Goal: Task Accomplishment & Management: Manage account settings

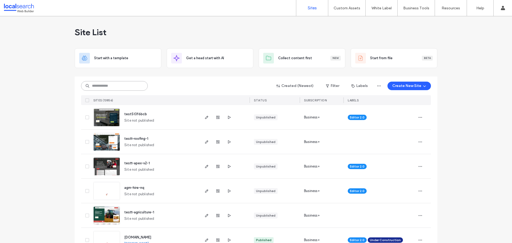
click at [94, 85] on input at bounding box center [114, 86] width 67 height 10
paste input "********"
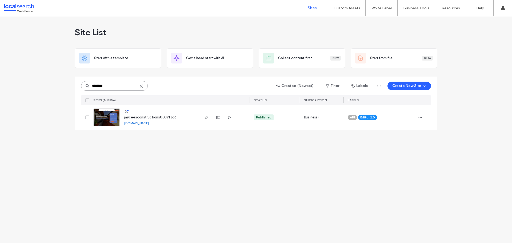
type input "********"
click at [206, 117] on use "button" at bounding box center [206, 117] width 3 height 3
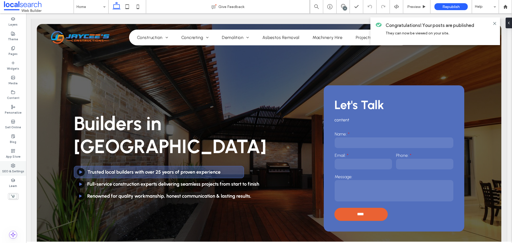
click at [21, 166] on div "SEO & Settings" at bounding box center [13, 168] width 26 height 15
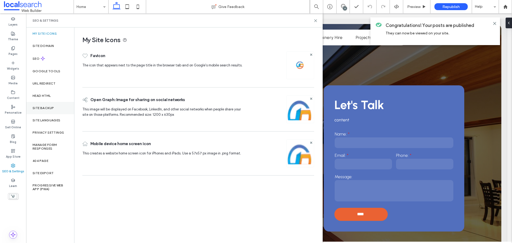
click at [53, 108] on label "Site Backup" at bounding box center [43, 108] width 21 height 4
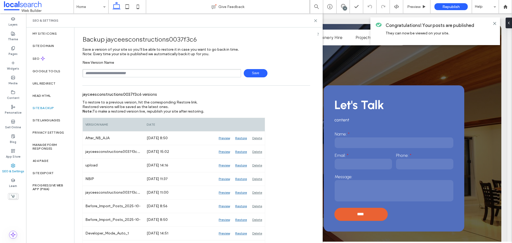
click at [150, 72] on input "text" at bounding box center [161, 73] width 159 height 8
type input "**********"
click at [251, 75] on span "Save" at bounding box center [256, 73] width 24 height 8
click at [344, 6] on div "9" at bounding box center [345, 8] width 4 height 4
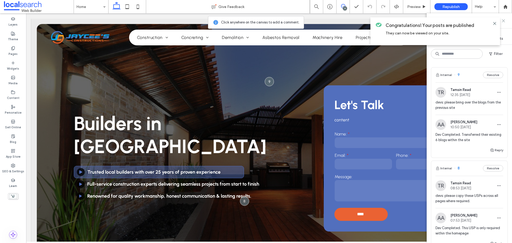
click at [504, 21] on icon at bounding box center [503, 21] width 4 height 4
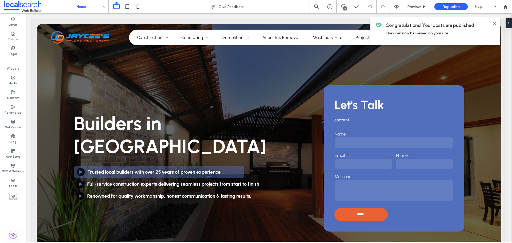
drag, startPoint x: 14, startPoint y: 32, endPoint x: 83, endPoint y: 2, distance: 74.9
click at [14, 32] on icon at bounding box center [13, 33] width 4 height 4
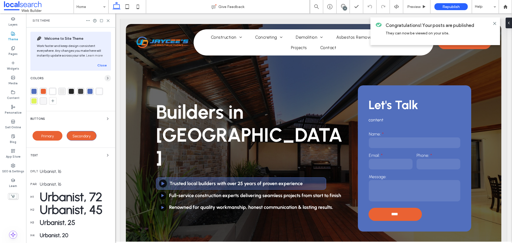
click at [107, 78] on use "button" at bounding box center [107, 78] width 1 height 2
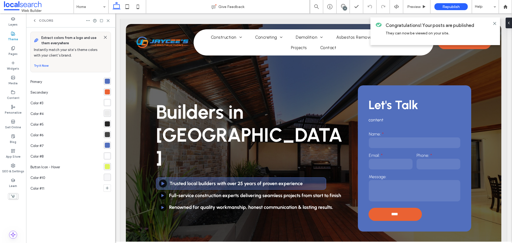
click at [108, 79] on div "rgba(82,111,189,1)" at bounding box center [107, 81] width 5 height 5
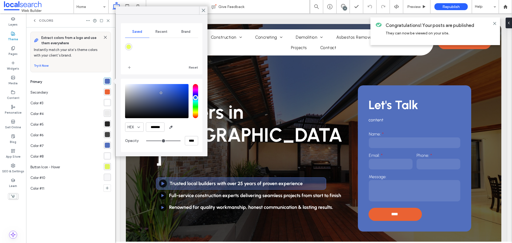
click at [106, 93] on div "rgba(234,98,51,1)" at bounding box center [107, 91] width 5 height 5
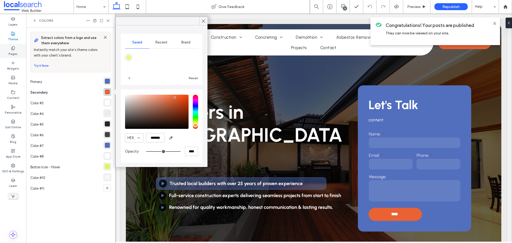
click at [16, 50] on label "Pages" at bounding box center [13, 53] width 9 height 6
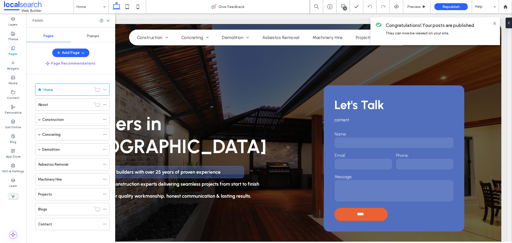
click at [94, 35] on span "Popups" at bounding box center [93, 36] width 12 height 4
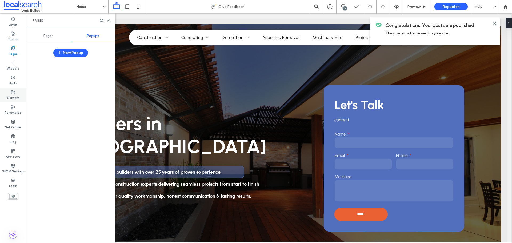
click at [13, 92] on icon at bounding box center [13, 92] width 4 height 4
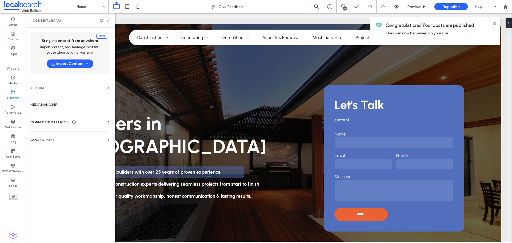
click at [52, 121] on span "CONNECTED DATA (CMS)" at bounding box center [49, 121] width 39 height 5
click at [64, 134] on label "Business Info" at bounding box center [71, 135] width 72 height 4
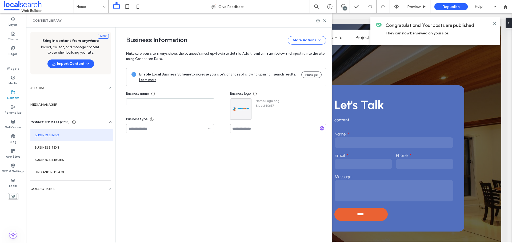
type input "**********"
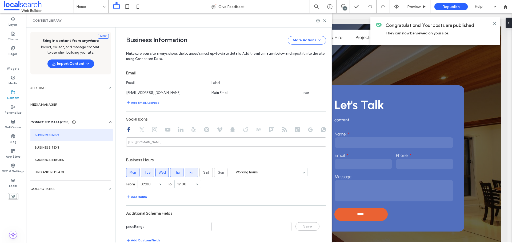
scroll to position [224, 0]
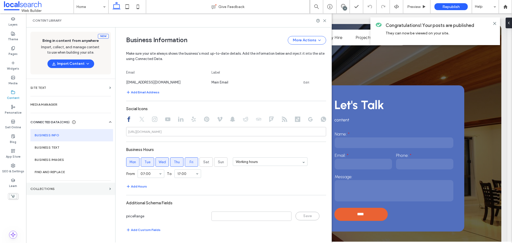
click at [54, 190] on label "Collections" at bounding box center [68, 189] width 77 height 4
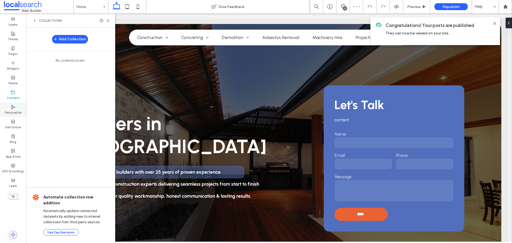
click at [15, 108] on icon at bounding box center [13, 107] width 4 height 4
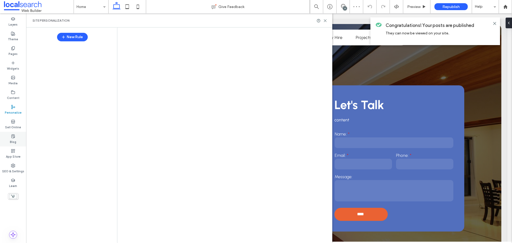
click at [18, 142] on div "Blog" at bounding box center [13, 139] width 26 height 15
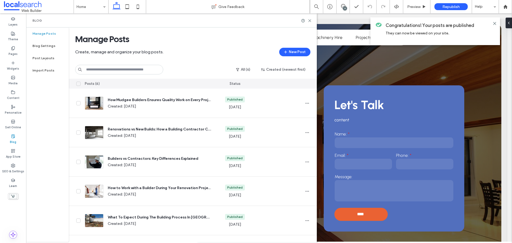
scroll to position [0, 0]
click at [15, 159] on div "App Store" at bounding box center [13, 153] width 26 height 15
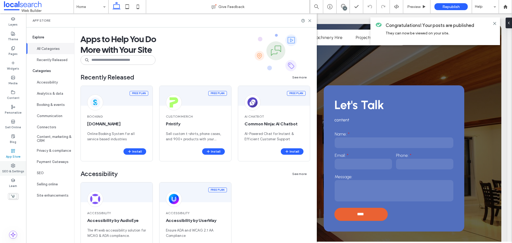
click at [13, 167] on use at bounding box center [13, 166] width 4 height 4
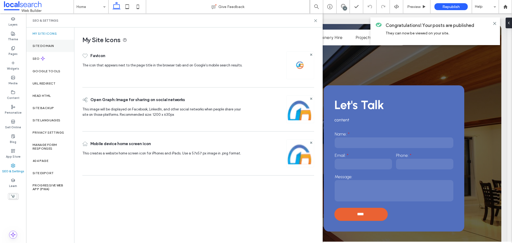
click at [53, 48] on div "Site Domain" at bounding box center [50, 46] width 48 height 12
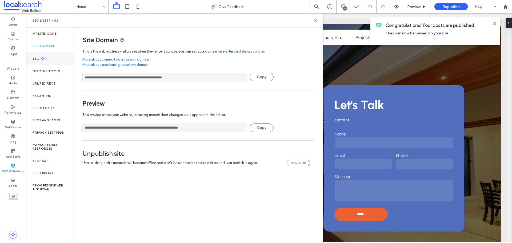
click at [48, 57] on div "SEO" at bounding box center [50, 58] width 48 height 13
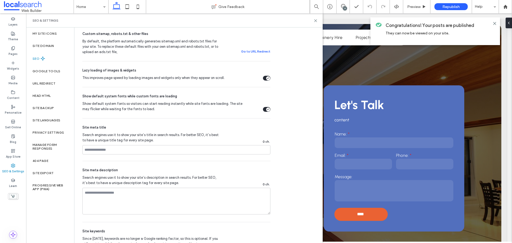
scroll to position [252, 0]
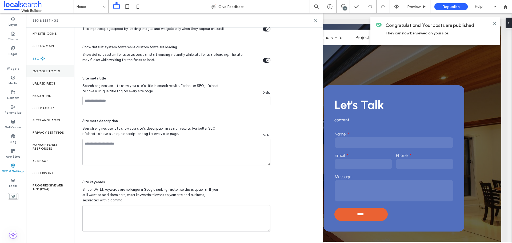
click at [46, 71] on label "Google Tools" at bounding box center [47, 71] width 28 height 4
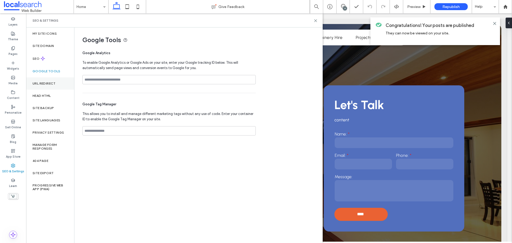
drag, startPoint x: 46, startPoint y: 84, endPoint x: 50, endPoint y: 84, distance: 4.1
click at [46, 84] on label "URL Redirect" at bounding box center [44, 84] width 23 height 4
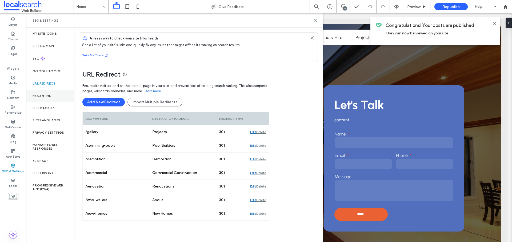
click at [48, 96] on label "Head HTML" at bounding box center [42, 96] width 18 height 4
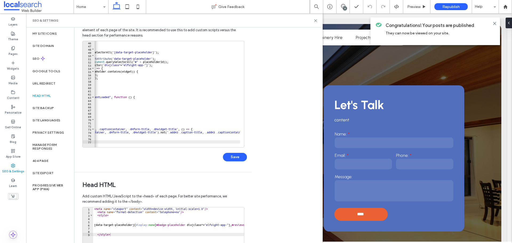
scroll to position [0, 114]
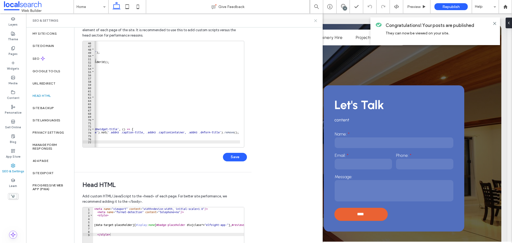
click at [314, 21] on use at bounding box center [315, 20] width 2 height 2
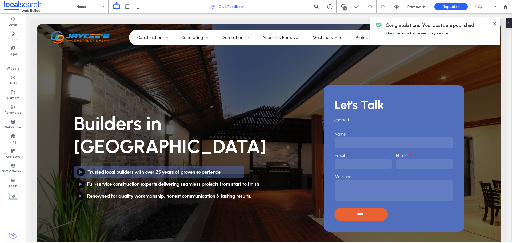
click at [12, 168] on label "SEO & Settings" at bounding box center [13, 171] width 22 height 6
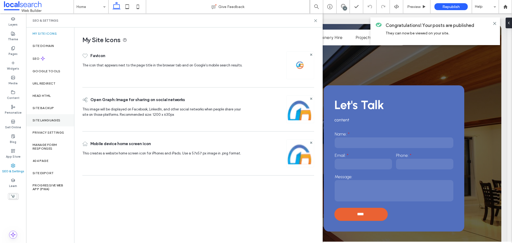
click at [55, 117] on div "Site Languages" at bounding box center [50, 120] width 48 height 12
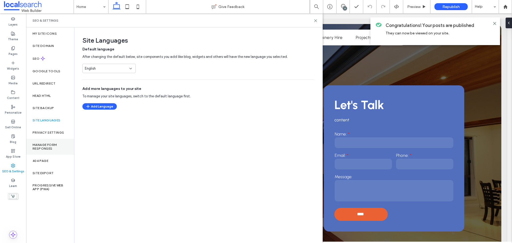
click at [53, 142] on div "Manage Form Responses" at bounding box center [50, 147] width 48 height 16
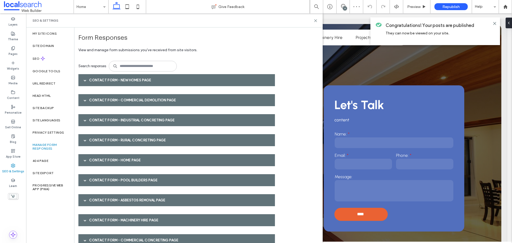
click at [176, 80] on div "Contact Form - New Homes page" at bounding box center [176, 80] width 196 height 12
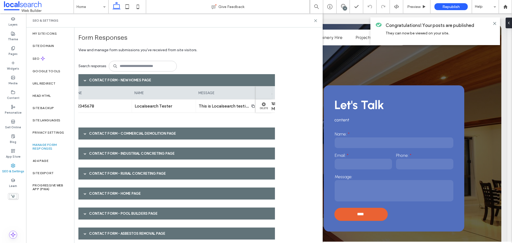
scroll to position [0, 116]
click at [197, 131] on div "Contact Form - Commercial Demolition page" at bounding box center [176, 133] width 196 height 12
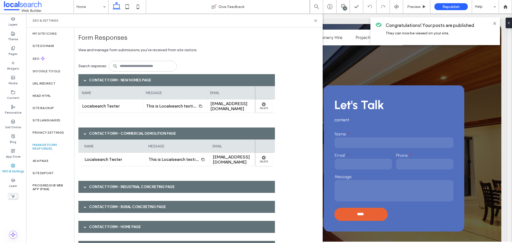
scroll to position [0, 117]
click at [196, 184] on div "Contact Form - Industrial Concreting page" at bounding box center [176, 187] width 196 height 12
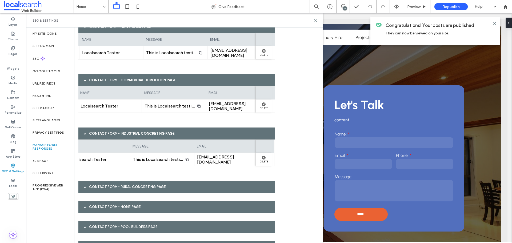
scroll to position [0, 126]
click at [191, 186] on div "Contact Form - Rural Concreting page" at bounding box center [176, 187] width 196 height 12
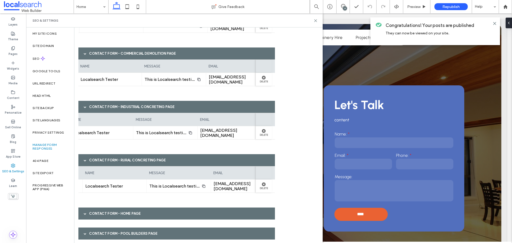
scroll to position [133, 0]
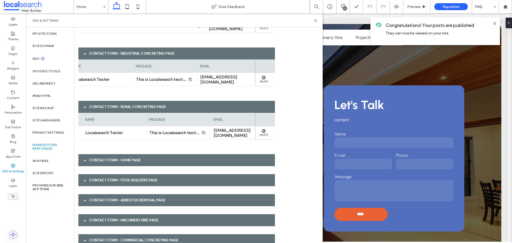
click at [163, 166] on div "Contact Form - New Homes page submission date phone name message email [DATE] 0…" at bounding box center [178, 167] width 200 height 453
click at [164, 160] on div "Contact Form - Home page" at bounding box center [176, 160] width 196 height 12
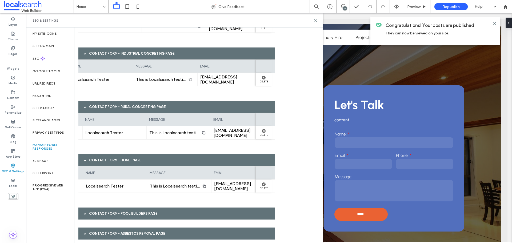
scroll to position [0, 131]
click at [180, 215] on div "Contact Form - Pool Builders page" at bounding box center [176, 213] width 196 height 12
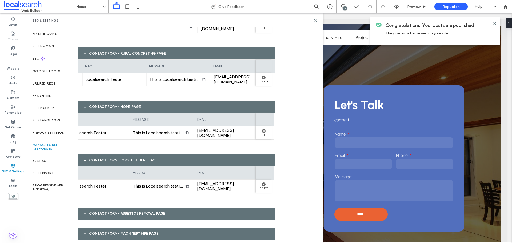
click at [178, 211] on div "Contact Form - Asbestos Removal page" at bounding box center [176, 213] width 196 height 12
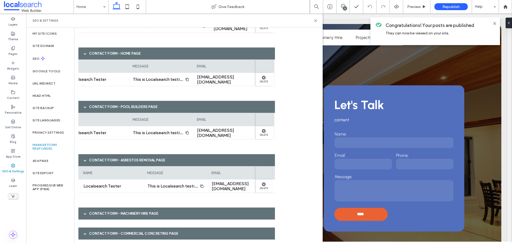
scroll to position [0, 111]
click at [189, 214] on div "Contact Form - Machinery Hire page" at bounding box center [176, 213] width 196 height 12
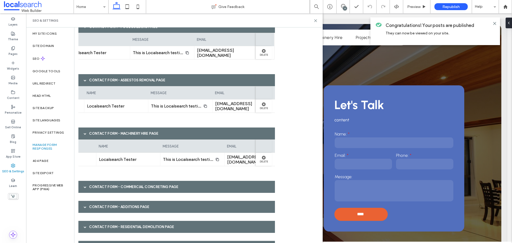
scroll to position [0, 127]
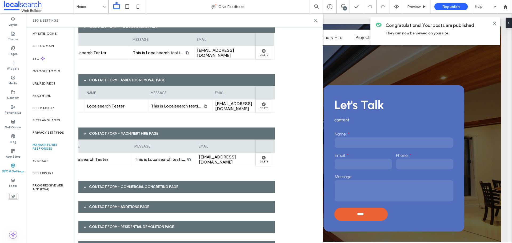
click at [176, 190] on div "Contact Form - Commercial Concreting page" at bounding box center [176, 187] width 196 height 12
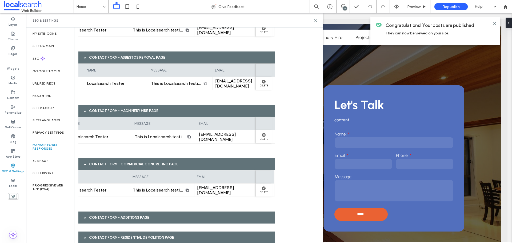
scroll to position [400, 0]
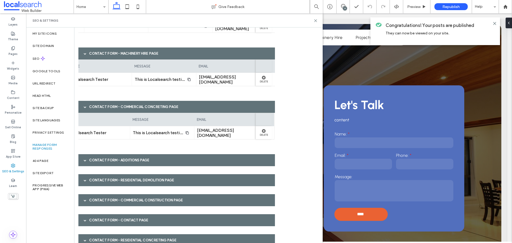
click at [150, 163] on div "Contact Form - Additions page" at bounding box center [176, 160] width 196 height 12
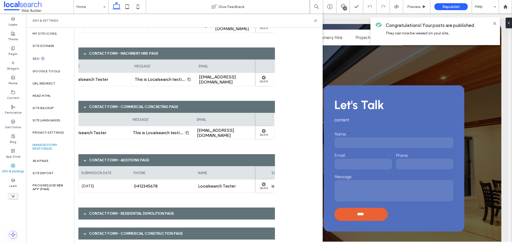
scroll to position [0, 131]
click at [182, 213] on div "Contact Form - Residential Demolition page" at bounding box center [176, 213] width 196 height 12
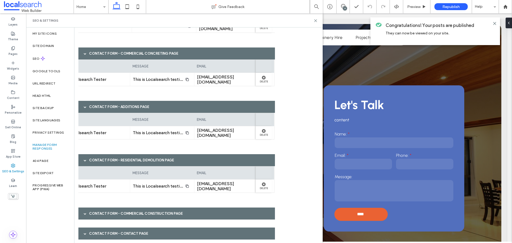
click at [188, 212] on div "Contact Form - Commercial Construction page" at bounding box center [176, 213] width 196 height 12
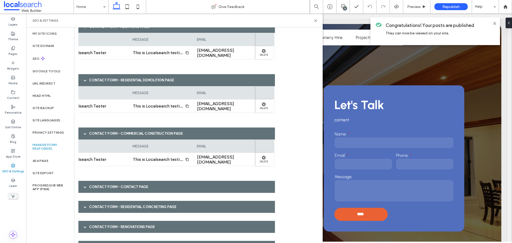
click at [177, 188] on div "Contact Form - Contact page" at bounding box center [176, 187] width 196 height 12
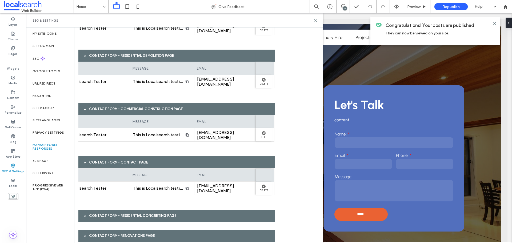
scroll to position [585, 0]
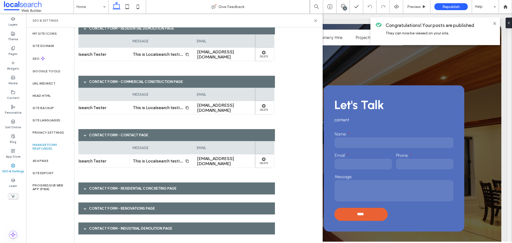
click at [149, 188] on div "Contact Form - Residential Concreting page" at bounding box center [176, 188] width 196 height 12
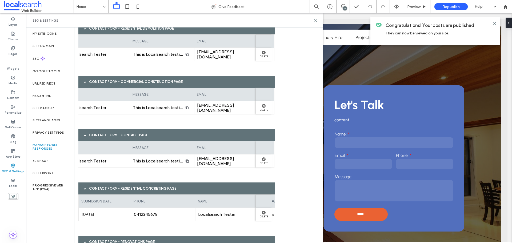
scroll to position [0, 131]
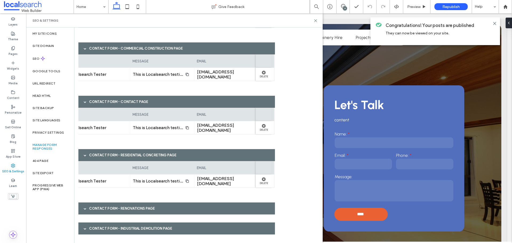
click at [155, 211] on div "Contact Form - Renovations page" at bounding box center [176, 208] width 196 height 12
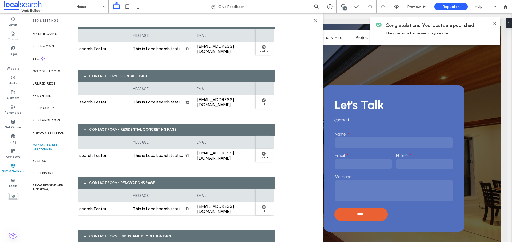
click at [174, 234] on div "Contact Form - Industrial Demolition page" at bounding box center [176, 236] width 196 height 12
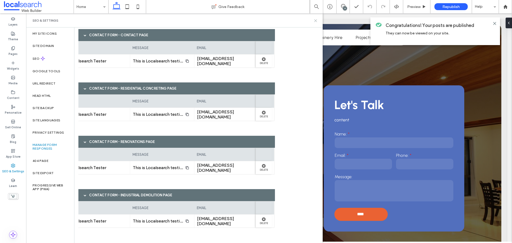
click at [317, 20] on icon at bounding box center [315, 21] width 4 height 4
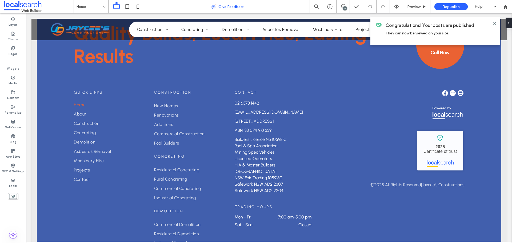
scroll to position [3048, 0]
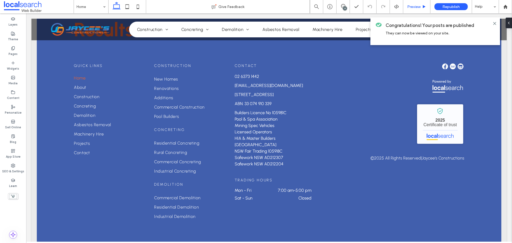
click at [413, 7] on span "Preview" at bounding box center [413, 7] width 13 height 5
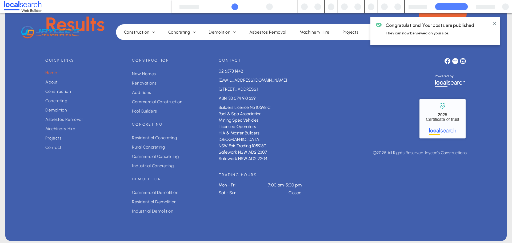
scroll to position [3040, 0]
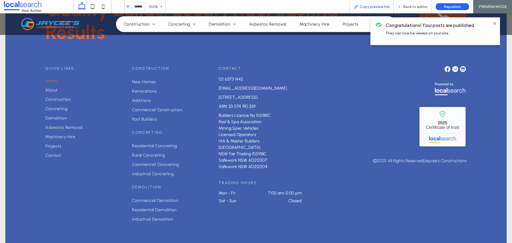
drag, startPoint x: 378, startPoint y: 7, endPoint x: 353, endPoint y: 3, distance: 24.8
click at [377, 7] on span "Copy preview link" at bounding box center [374, 7] width 30 height 5
